Goal: Communication & Community: Share content

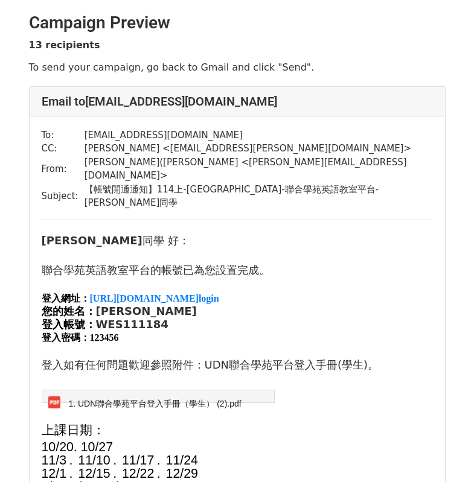
click at [357, 292] on p "登入網址： [URL][DOMAIN_NAME] login" at bounding box center [237, 298] width 391 height 13
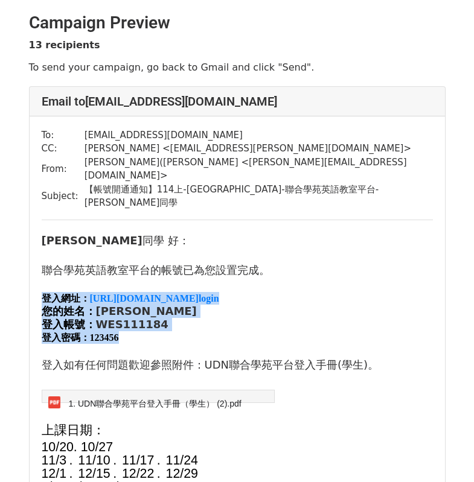
drag, startPoint x: 42, startPoint y: 267, endPoint x: 209, endPoint y: 307, distance: 172.0
click at [209, 307] on div "登入網址： [URL][DOMAIN_NAME] login 您的姓名： [PERSON_NAME]帳號： WES111184 登入密碼： 123456" at bounding box center [237, 318] width 391 height 52
copy div "登入網址： [URL][DOMAIN_NAME] login 您的姓名： [PERSON_NAME]帳號： WES111184 登入密碼： 123456"
click at [359, 305] on p "您的姓名： [PERSON_NAME]" at bounding box center [237, 311] width 391 height 13
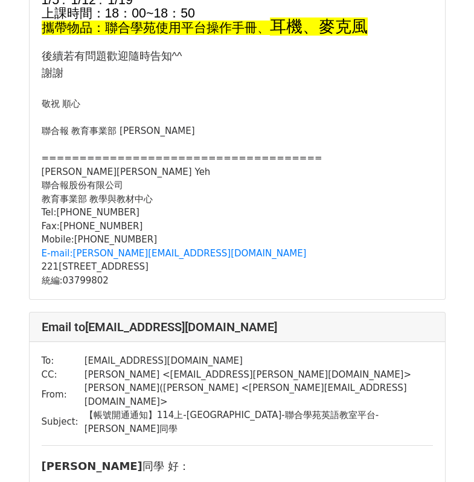
scroll to position [724, 0]
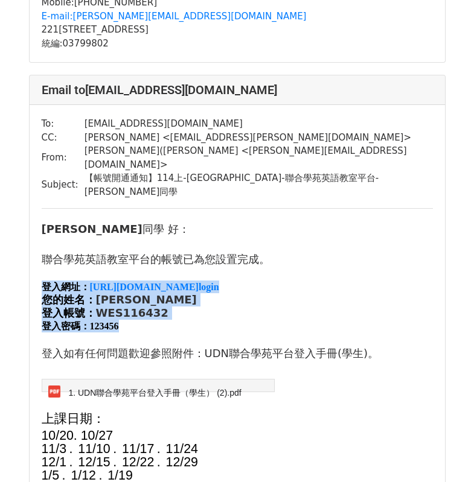
drag, startPoint x: 138, startPoint y: 281, endPoint x: 40, endPoint y: 238, distance: 107.3
click at [40, 238] on div "To: [EMAIL_ADDRESS][DOMAIN_NAME] CC: [PERSON_NAME] < [EMAIL_ADDRESS][PERSON_NAM…" at bounding box center [237, 440] width 415 height 670
copy div "登入網址： [URL][DOMAIN_NAME] login 您的姓名： [PERSON_NAME]帳號： WES116432 登入密碼： 123456"
click at [423, 320] on p "登入密碼： 123456" at bounding box center [237, 326] width 391 height 13
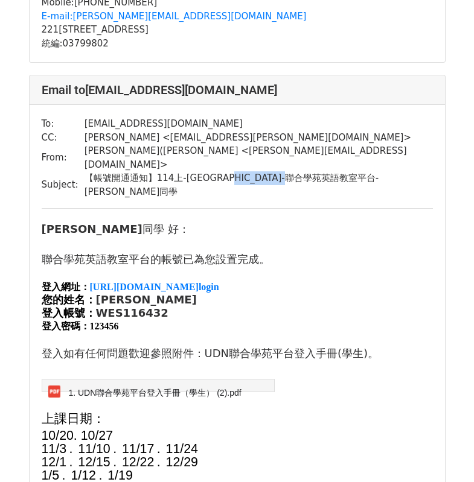
drag, startPoint x: 252, startPoint y: 143, endPoint x: 342, endPoint y: 144, distance: 89.3
click at [342, 171] on td "【帳號開通通知】114上-[GEOGRAPHIC_DATA]-聯合學苑英語教室平台-[PERSON_NAME]同學" at bounding box center [259, 184] width 348 height 27
copy td "聯合學苑英語教室平台"
click at [375, 333] on p at bounding box center [237, 339] width 391 height 13
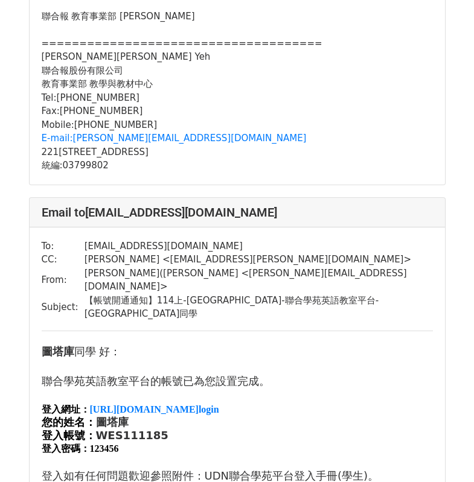
scroll to position [1388, 0]
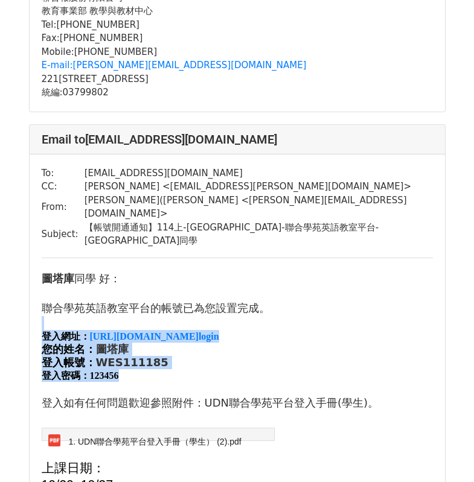
drag, startPoint x: 147, startPoint y: 313, endPoint x: 42, endPoint y: 256, distance: 120.2
click at [42, 287] on div "聯合學苑英語教室平台的 帳號 已為您設置完成。 登入網址： [URL][DOMAIN_NAME] login 您的姓名： 圖塔庫 登入帳號： WES11118…" at bounding box center [237, 373] width 391 height 172
copy div "登入網址： [URL][DOMAIN_NAME] login 您的姓名： 圖塔庫 登入帳號： WES111185 登入密碼： 123456"
click at [372, 369] on p "登入密碼： 123456" at bounding box center [237, 375] width 391 height 13
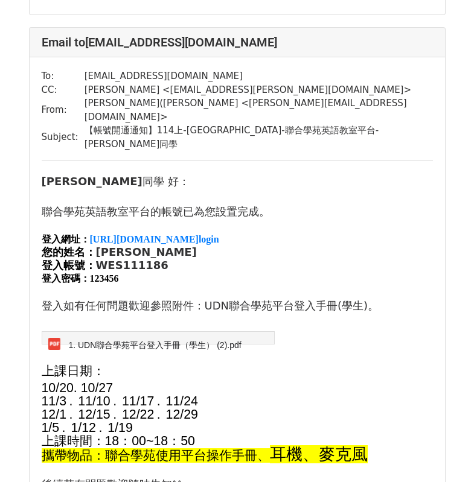
scroll to position [2233, 0]
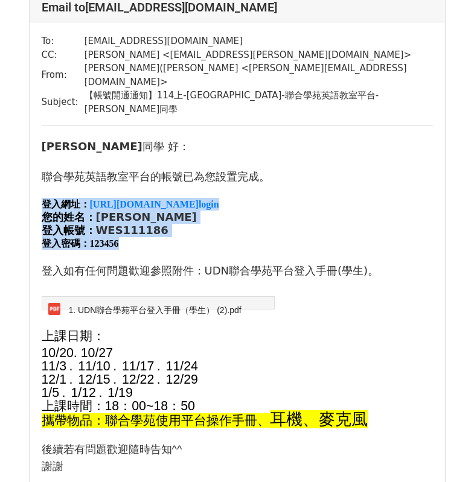
drag, startPoint x: 130, startPoint y: 160, endPoint x: 42, endPoint y: 120, distance: 97.0
click at [42, 198] on div "登入網址： [URL][DOMAIN_NAME] login 您的姓名： [PERSON_NAME]帳號： WES111186 登入密碼： 123456" at bounding box center [237, 224] width 391 height 52
copy div "登入網址： [URL][DOMAIN_NAME] login 您的姓名： [PERSON_NAME]帳號： WES111186 登入密碼： 123456"
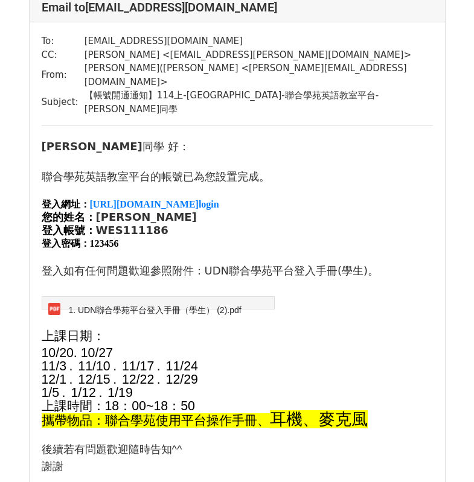
click at [340, 360] on p "11/3 . 11/10 . 11/17 . 11/24" at bounding box center [237, 366] width 391 height 13
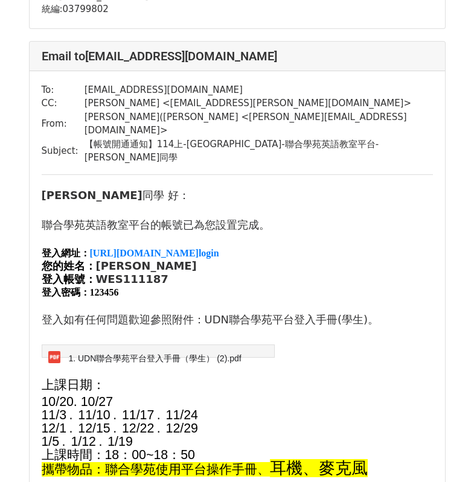
scroll to position [2958, 0]
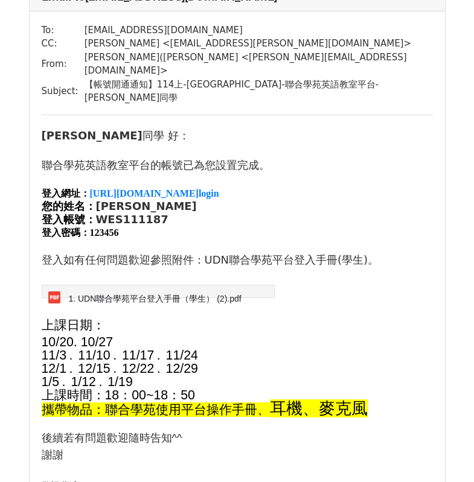
click at [336, 349] on p "11/3 . 11/10 . 11/17 . 11/24" at bounding box center [237, 355] width 391 height 13
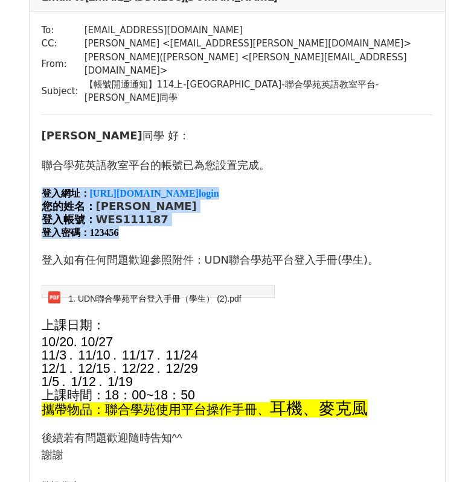
drag, startPoint x: 138, startPoint y: 133, endPoint x: 42, endPoint y: 87, distance: 106.9
click at [42, 187] on div "登入網址： [URL][DOMAIN_NAME] login 您的姓名： [PERSON_NAME]帳號： WES111187 登入密碼： 123456" at bounding box center [237, 213] width 391 height 52
copy div "登入網址： [URL][DOMAIN_NAME] login 您的姓名： [PERSON_NAME]帳號： WES111187 登入密碼： 123456"
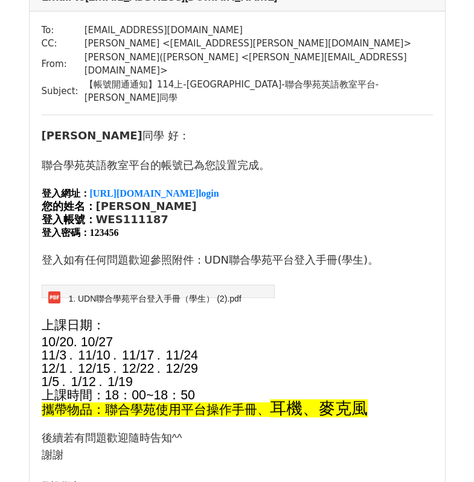
click at [340, 389] on p "上課時間： 18 ： 00~18 ： 50" at bounding box center [237, 395] width 391 height 13
click at [314, 363] on p "12/1 . 12/15 . 12/22 . 12/29" at bounding box center [237, 369] width 391 height 13
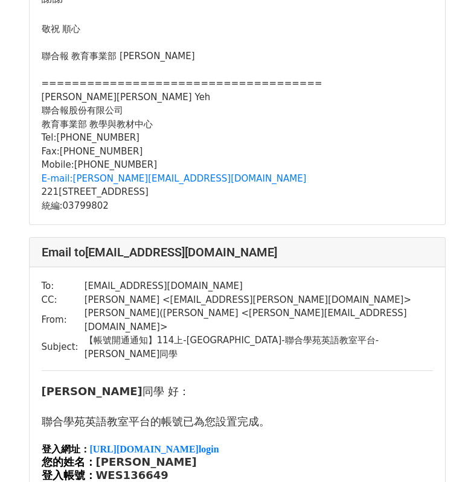
scroll to position [3622, 0]
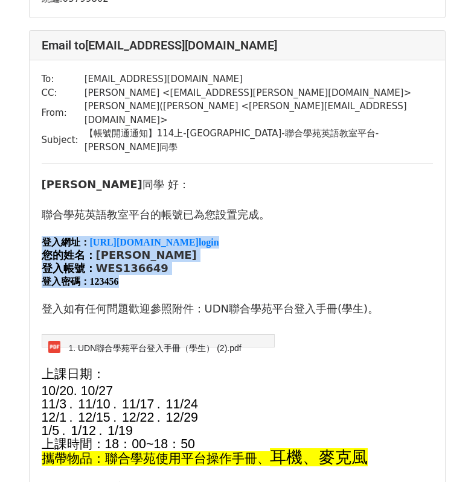
drag, startPoint x: 148, startPoint y: 170, endPoint x: 39, endPoint y: 121, distance: 119.7
click at [39, 121] on div "To: [EMAIL_ADDRESS][DOMAIN_NAME] CC: [PERSON_NAME] < [EMAIL_ADDRESS][PERSON_NAM…" at bounding box center [237, 395] width 415 height 670
copy div "登入網址： [URL][DOMAIN_NAME] login 您的姓名： [PERSON_NAME]帳號： WES136649 登入密碼： 123456"
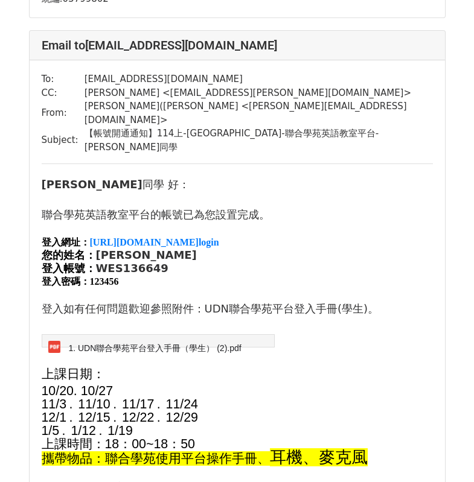
click at [334, 232] on div "聯合學苑英語教室平台的 帳號 已為您設置完成。 登入網址： [URL][DOMAIN_NAME] login 您的姓名： [PERSON_NAME]帳號： W…" at bounding box center [237, 279] width 391 height 172
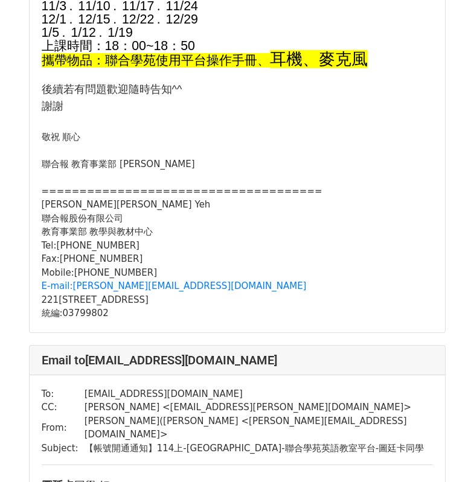
scroll to position [4165, 0]
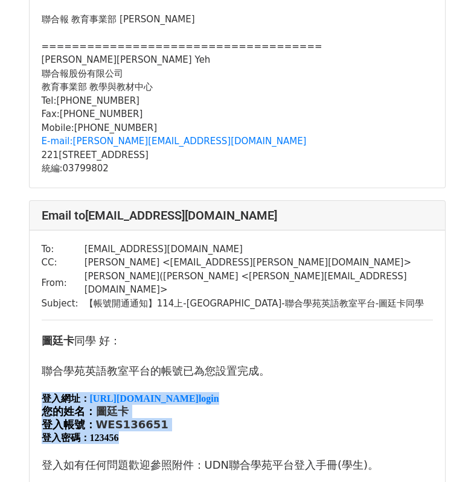
drag, startPoint x: 135, startPoint y: 314, endPoint x: 40, endPoint y: 267, distance: 106.4
copy div "登入網址： [URL][DOMAIN_NAME] login 您的姓名： 圖廷卡 登入帳號： WES136651 登入密碼： 123456"
click at [298, 405] on p "您的姓名： [PERSON_NAME]" at bounding box center [237, 411] width 391 height 13
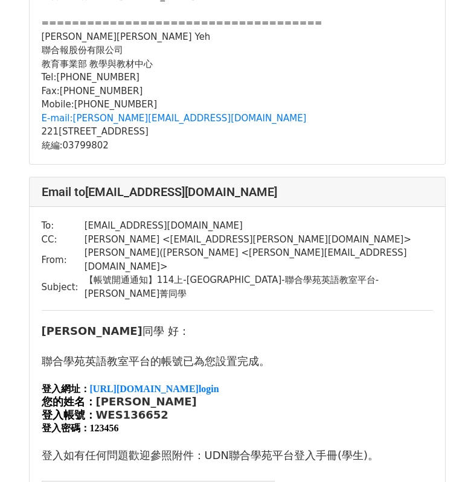
scroll to position [4889, 0]
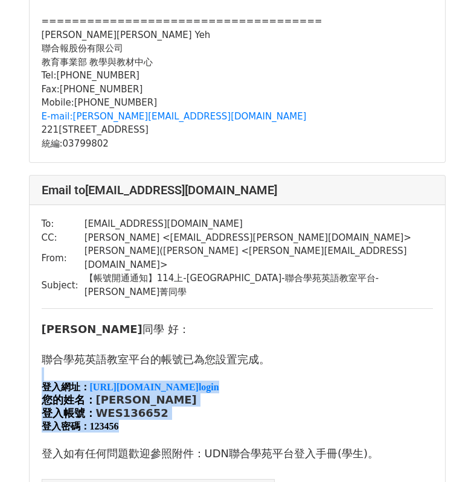
drag, startPoint x: 128, startPoint y: 274, endPoint x: 34, endPoint y: 229, distance: 103.7
copy div "登入網址： [URL][DOMAIN_NAME] login 您的姓名： [PERSON_NAME] 登入帳號： WES136652 登入密碼： 123456"
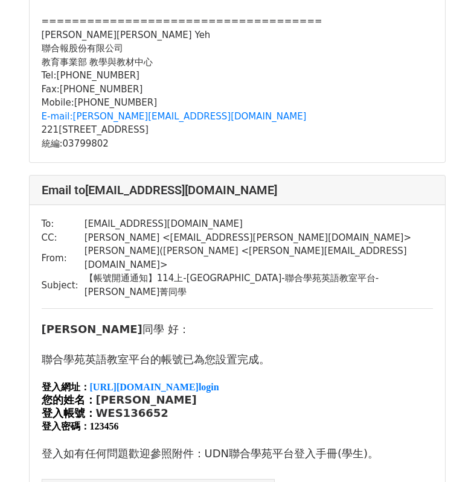
click at [329, 447] on span "登入如有任何問題歡迎參照附件：UDN聯合學苑平台登入手冊(" at bounding box center [192, 453] width 301 height 13
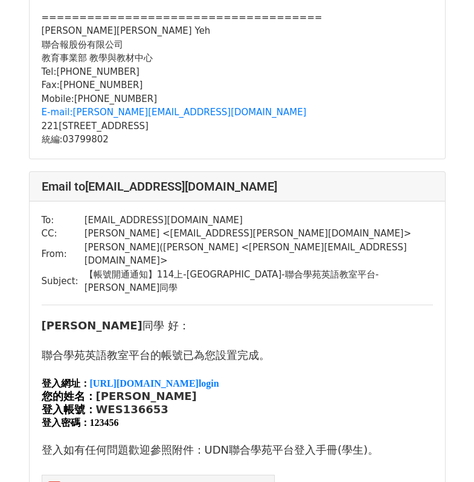
scroll to position [5614, 0]
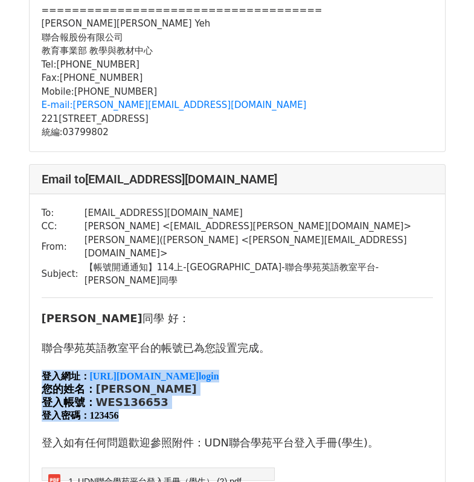
drag, startPoint x: 138, startPoint y: 254, endPoint x: 42, endPoint y: 202, distance: 109.1
click at [42, 370] on div "登入網址： [URL][DOMAIN_NAME] login 您的姓名： [PERSON_NAME]帳號： WES136653 登入密碼： 123456" at bounding box center [237, 396] width 391 height 52
copy div "登入網址： [URL][DOMAIN_NAME] login 您的姓名： [PERSON_NAME]帳號： WES136653 登入密碼： 123456"
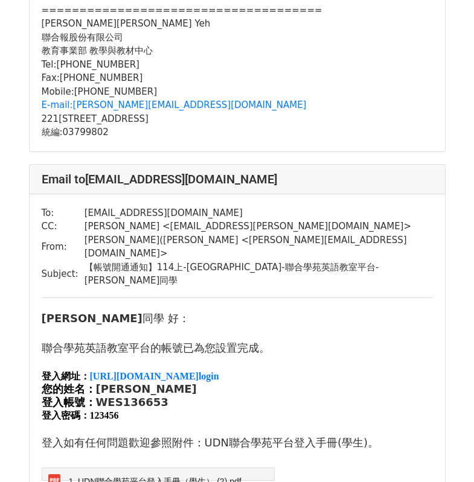
click at [429, 327] on div "聯合學苑英語教室平台的 帳號 已為您設置完成。 登入網址： [URL][DOMAIN_NAME] login 您的姓名： [PERSON_NAME]帳號： W…" at bounding box center [237, 413] width 391 height 172
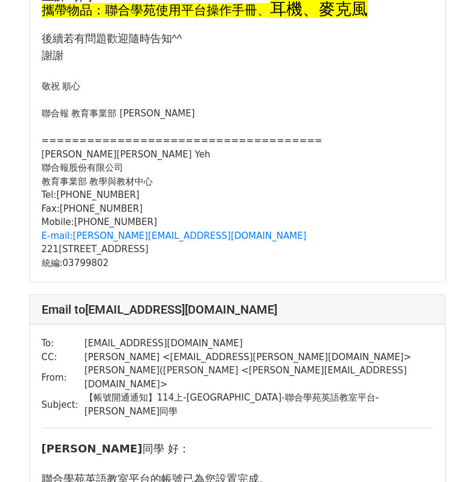
scroll to position [6217, 0]
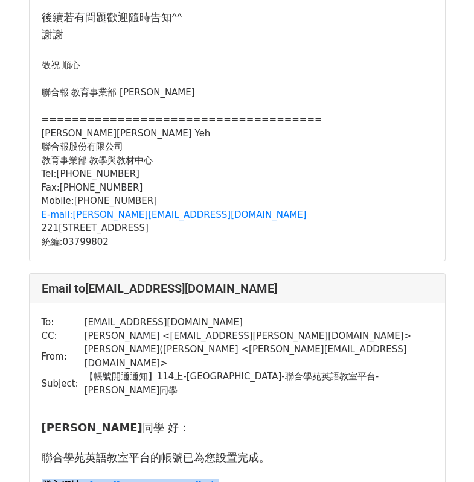
drag, startPoint x: 124, startPoint y: 345, endPoint x: 37, endPoint y: 299, distance: 98.0
click at [336, 479] on p "登入網址： [URL][DOMAIN_NAME] login" at bounding box center [237, 485] width 391 height 13
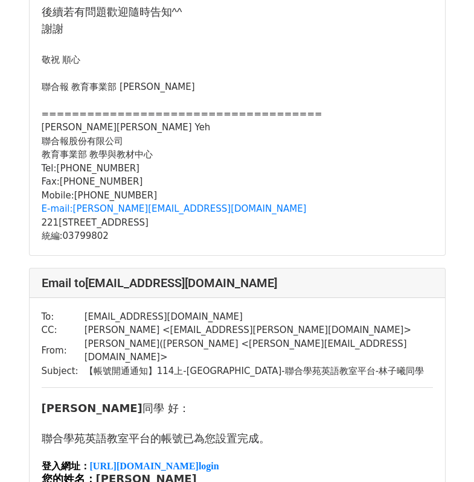
scroll to position [7002, 0]
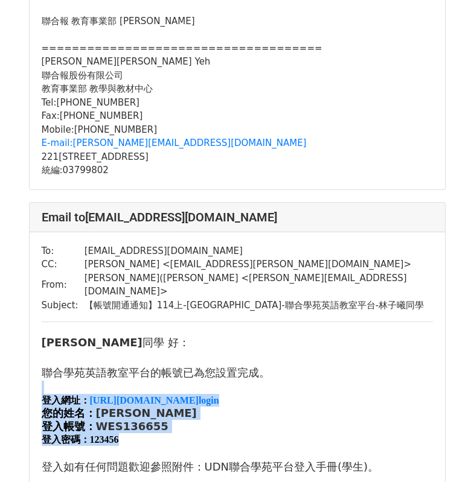
drag, startPoint x: 141, startPoint y: 245, endPoint x: 28, endPoint y: 197, distance: 122.8
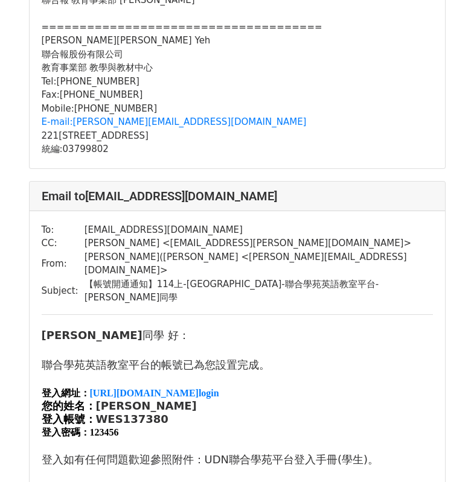
scroll to position [7726, 0]
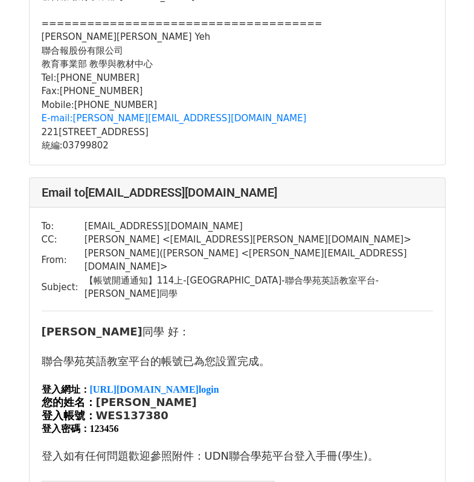
click at [312, 340] on div "聯合學苑英語教室平台的 帳號 已為您設置完成。 登入網址： [URL][DOMAIN_NAME] login 您的姓名： [PERSON_NAME]帳號： W…" at bounding box center [237, 426] width 391 height 172
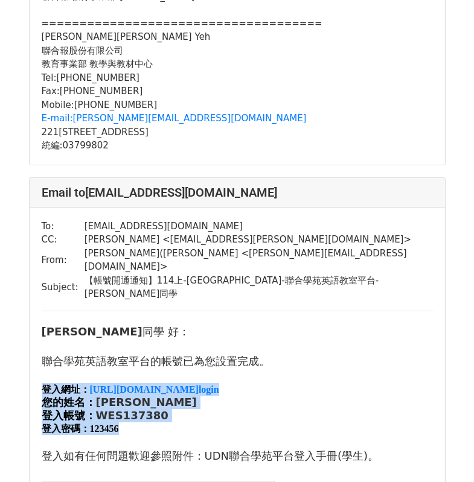
drag, startPoint x: 126, startPoint y: 217, endPoint x: 43, endPoint y: 178, distance: 91.8
click at [43, 383] on div "登入網址： [URL][DOMAIN_NAME] login 您的姓名： [PERSON_NAME]帳號： WES137380 登入密碼： 123456" at bounding box center [237, 409] width 391 height 52
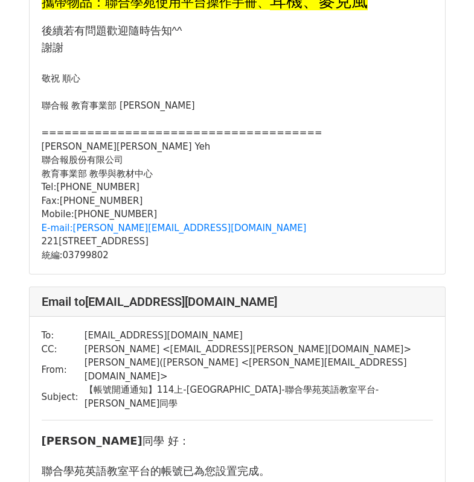
scroll to position [8571, 0]
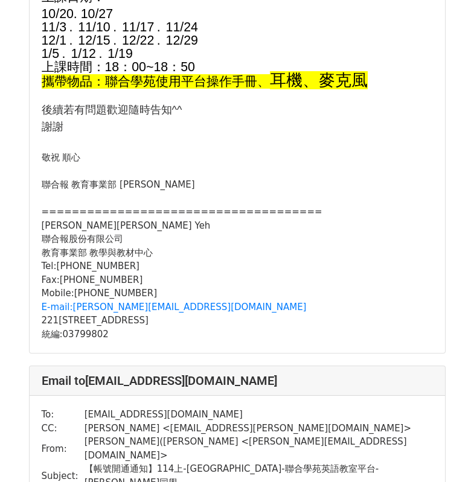
scroll to position [8390, 0]
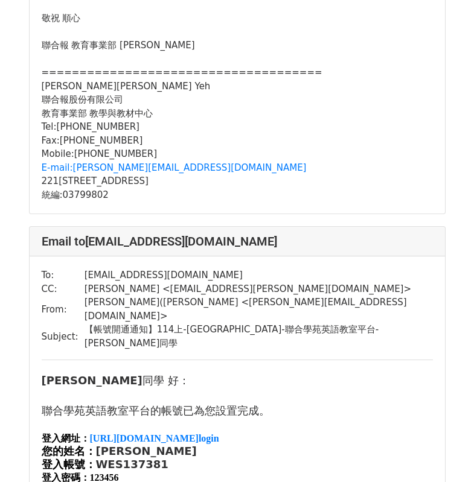
click at [89, 473] on span "登入密碼：" at bounding box center [66, 478] width 48 height 10
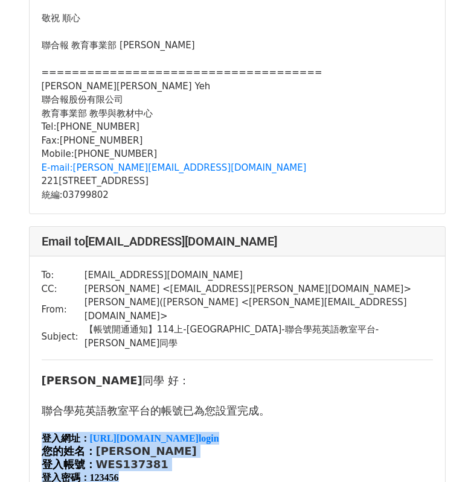
drag, startPoint x: 43, startPoint y: 204, endPoint x: 151, endPoint y: 241, distance: 113.8
click at [151, 432] on div "登入網址： [URL][DOMAIN_NAME] login 您的姓名： [PERSON_NAME]帳號： WES137381 登入密碼： 123456" at bounding box center [237, 458] width 391 height 52
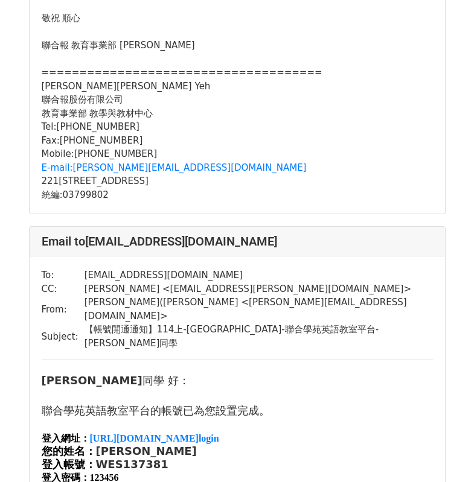
click at [315, 389] on div "聯合學苑英語教室平台的 帳號 已為您設置完成。 登入網址： [URL][DOMAIN_NAME] login 您的姓名： [PERSON_NAME]帳號： W…" at bounding box center [237, 475] width 391 height 172
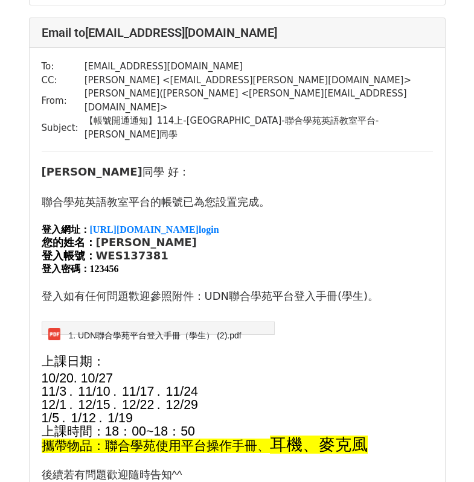
scroll to position [8479, 0]
